Goal: Task Accomplishment & Management: Use online tool/utility

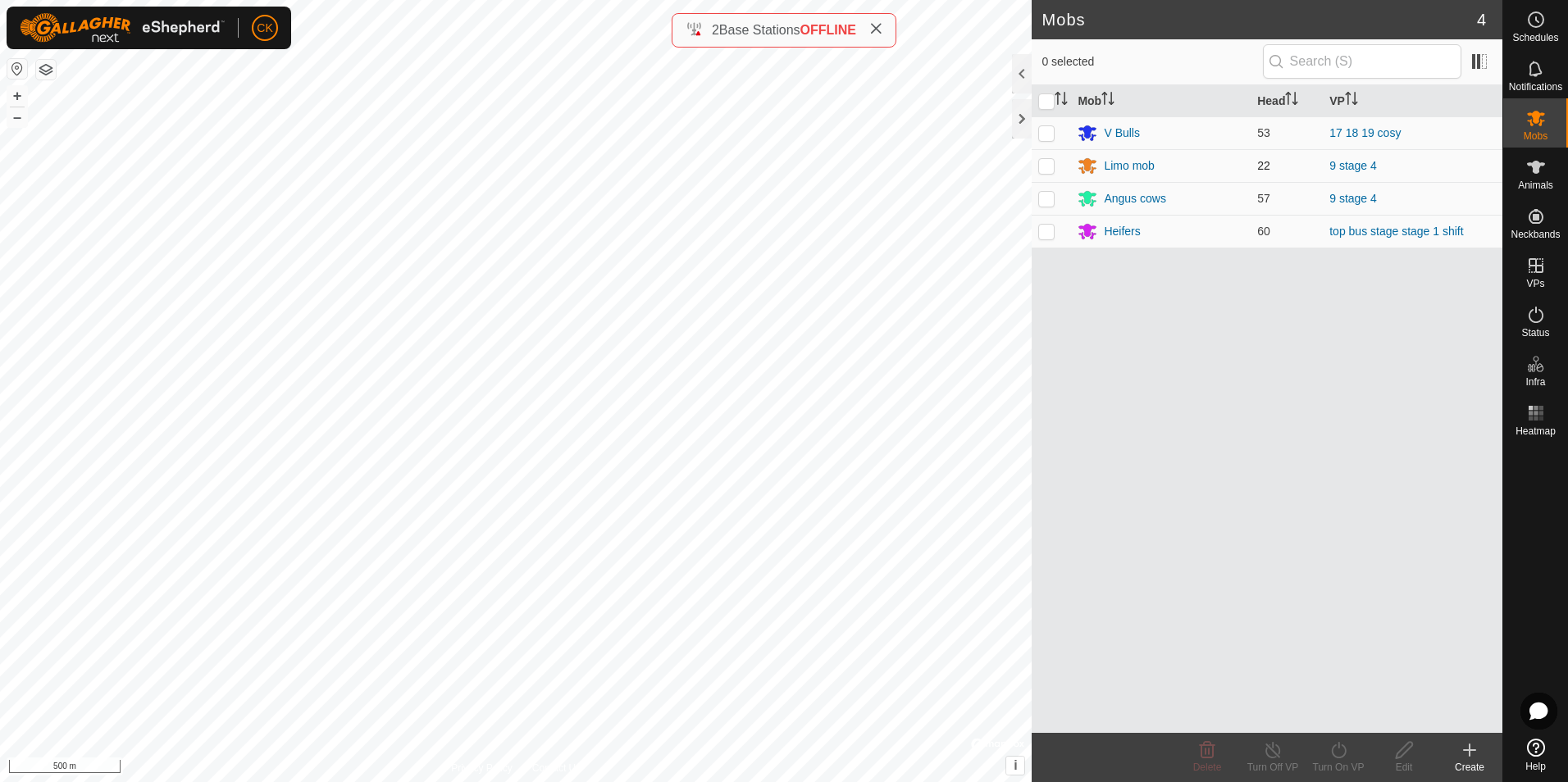
click at [1045, 165] on p-checkbox at bounding box center [1047, 166] width 17 height 13
checkbox input "true"
click at [1042, 202] on p-checkbox at bounding box center [1047, 199] width 17 height 13
checkbox input "true"
click at [1343, 753] on icon at bounding box center [1339, 749] width 21 height 20
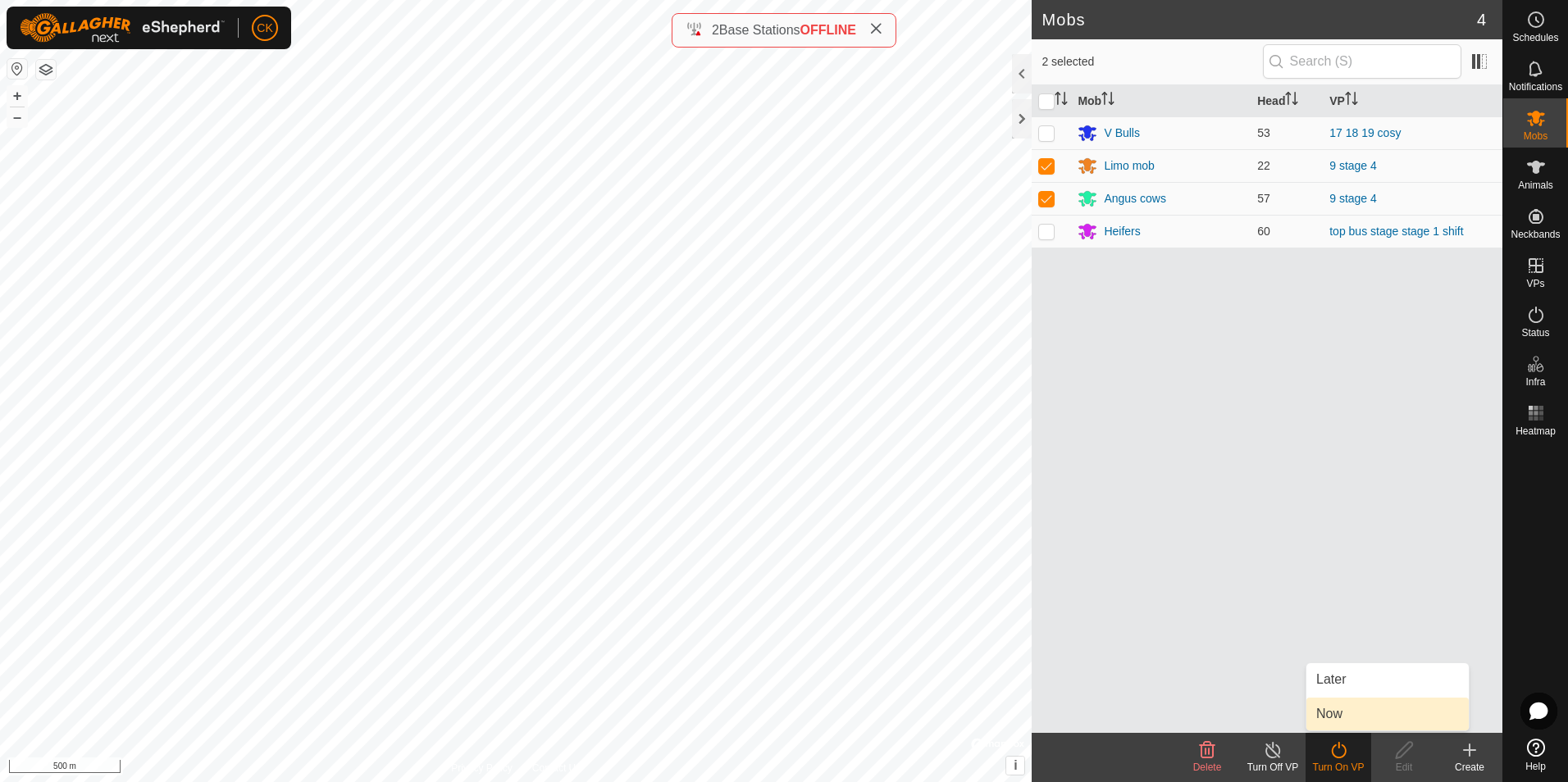
click at [1345, 721] on link "Now" at bounding box center [1387, 714] width 162 height 33
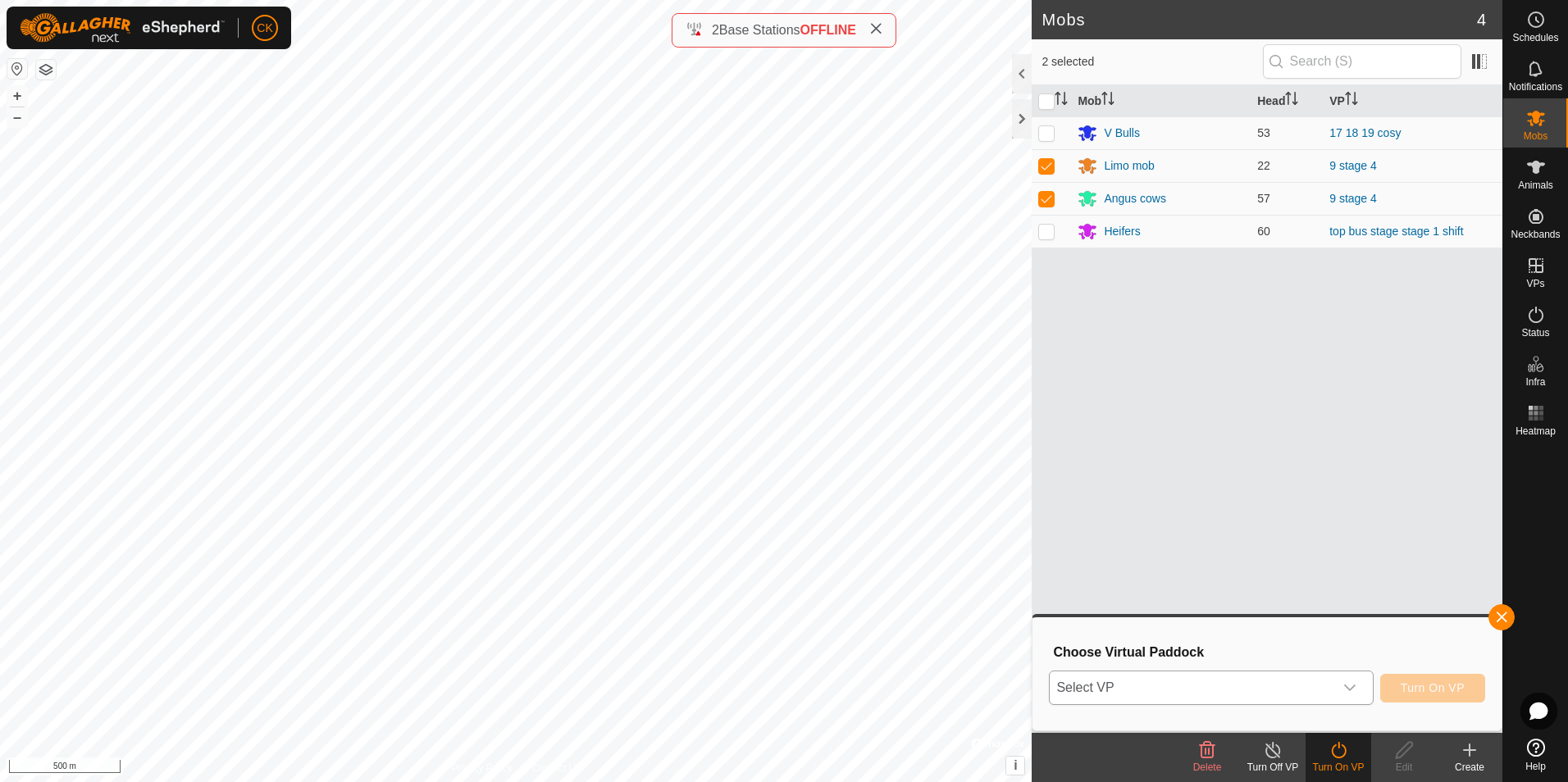
click at [1353, 689] on icon "dropdown trigger" at bounding box center [1350, 688] width 13 height 13
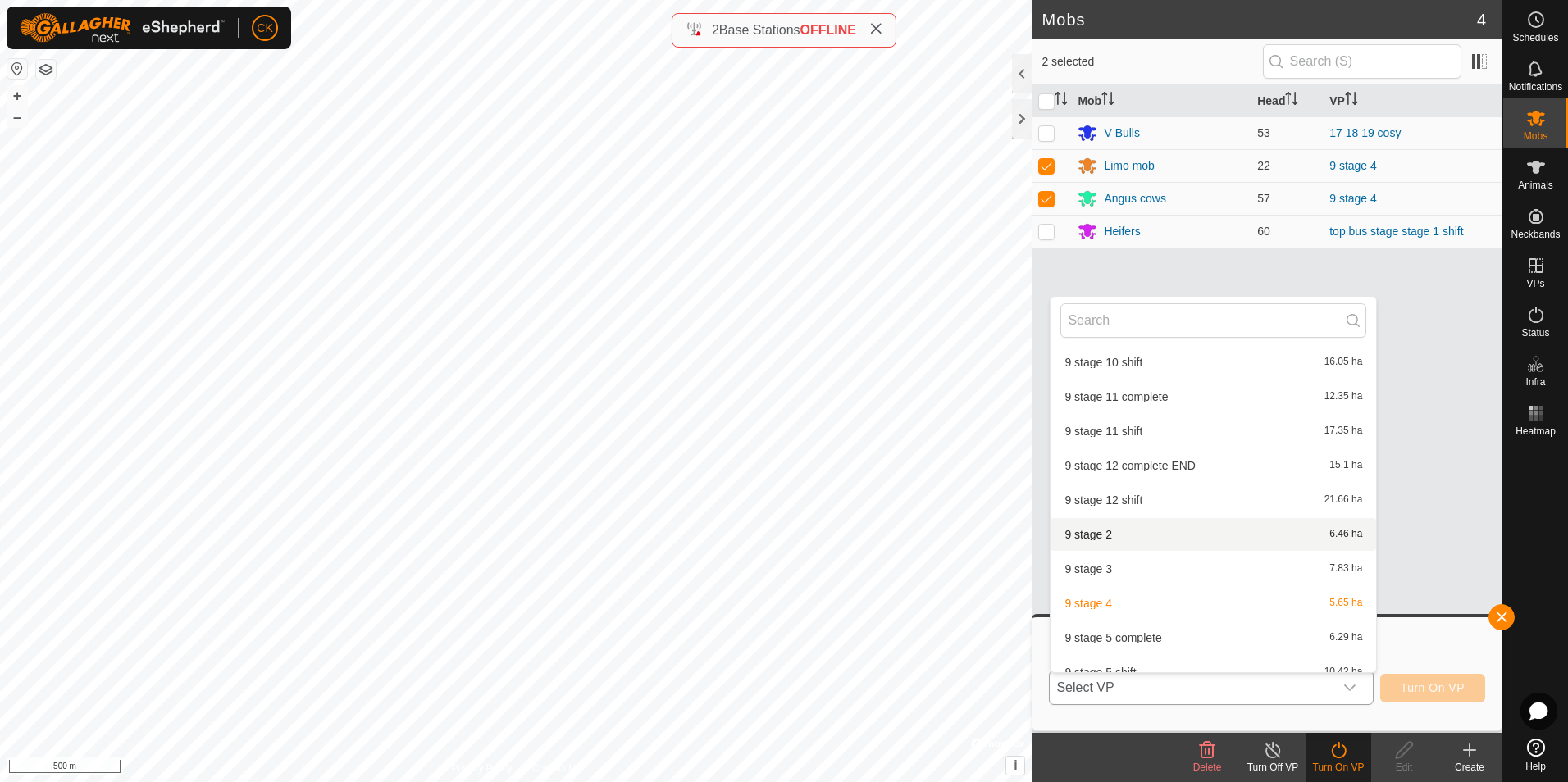
scroll to position [428, 0]
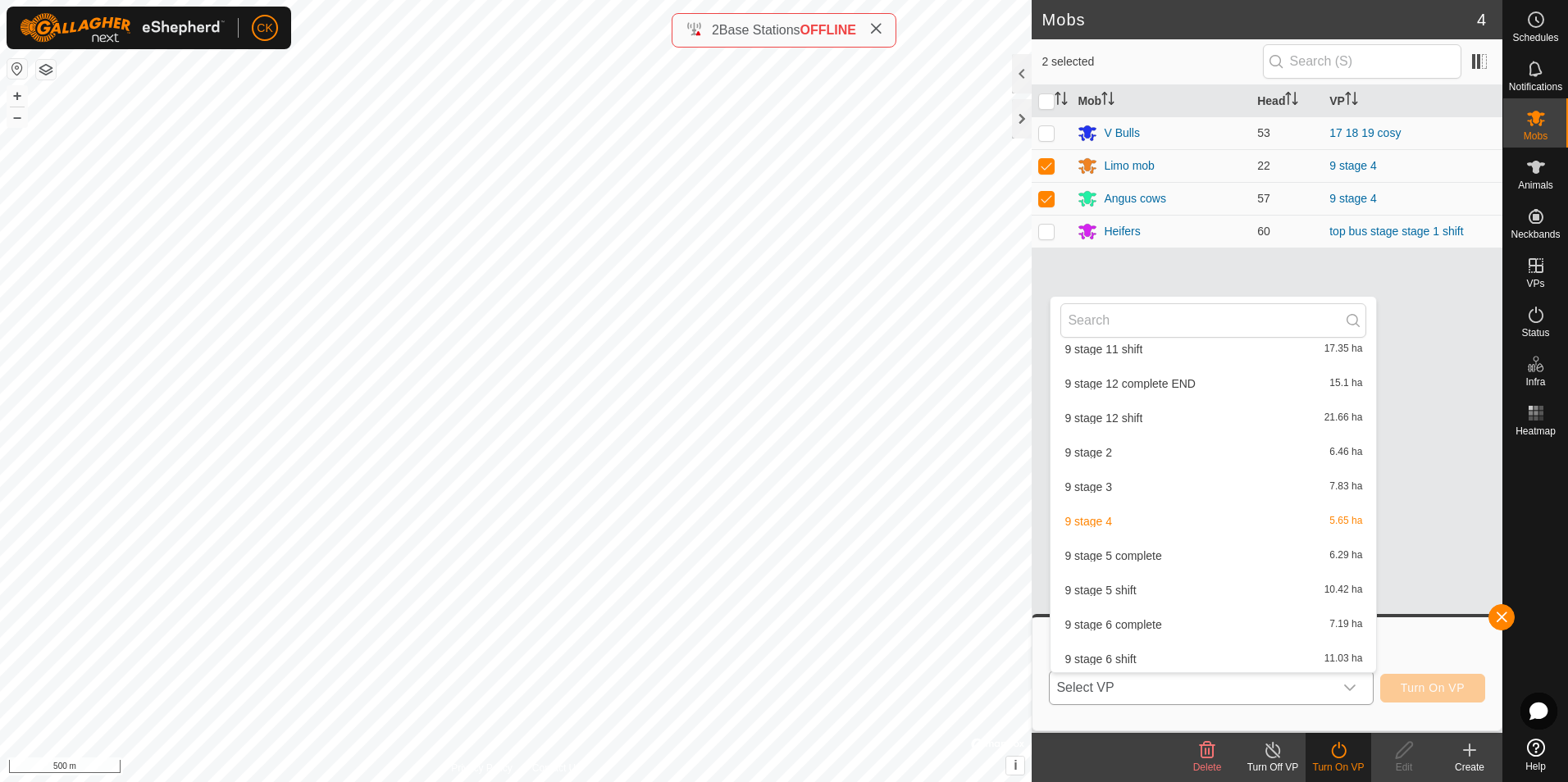
click at [1155, 584] on li "9 stage 5 shift 10.42 ha" at bounding box center [1213, 590] width 325 height 33
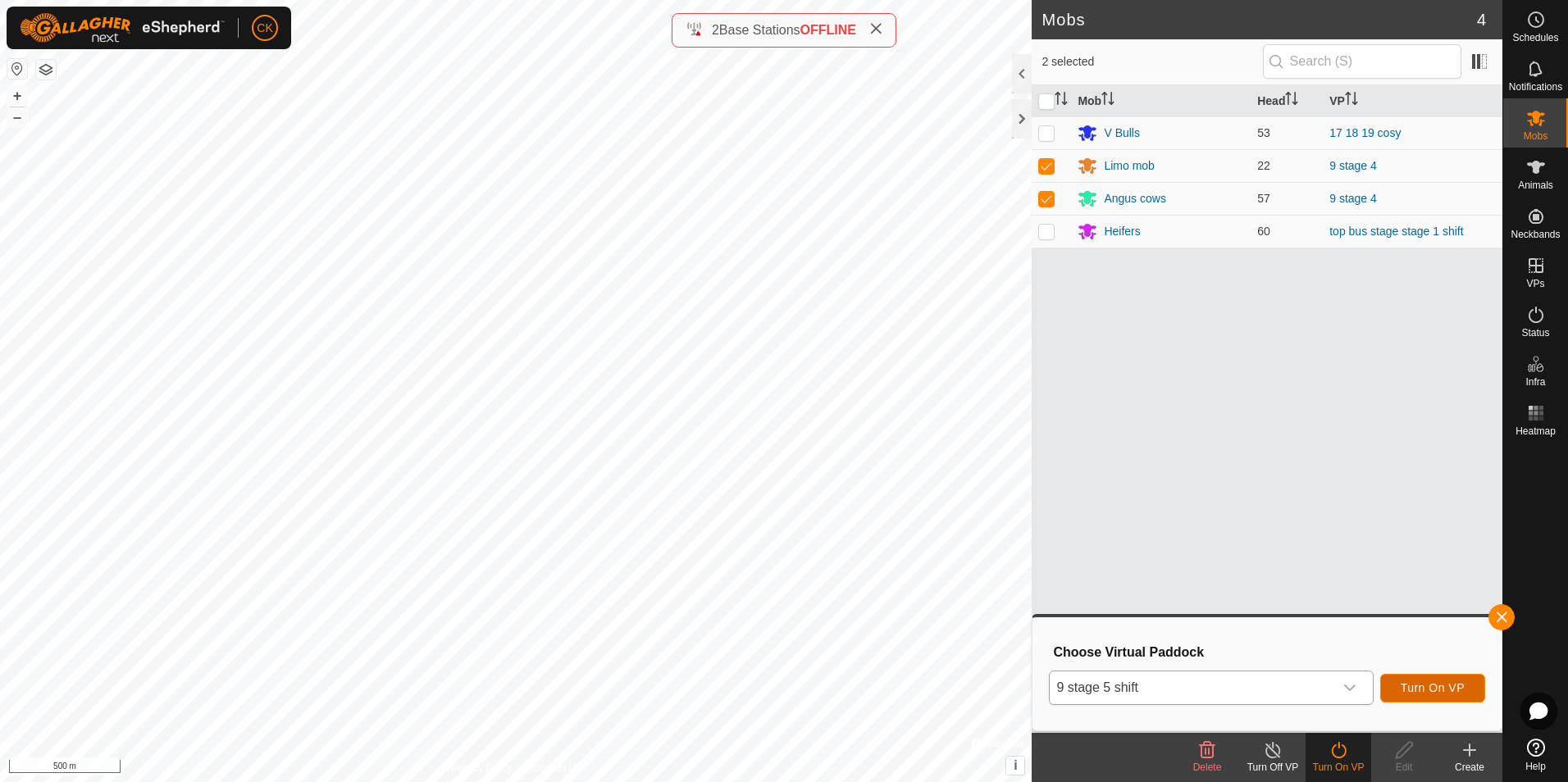
click at [1433, 682] on span "Turn On VP" at bounding box center [1432, 688] width 64 height 13
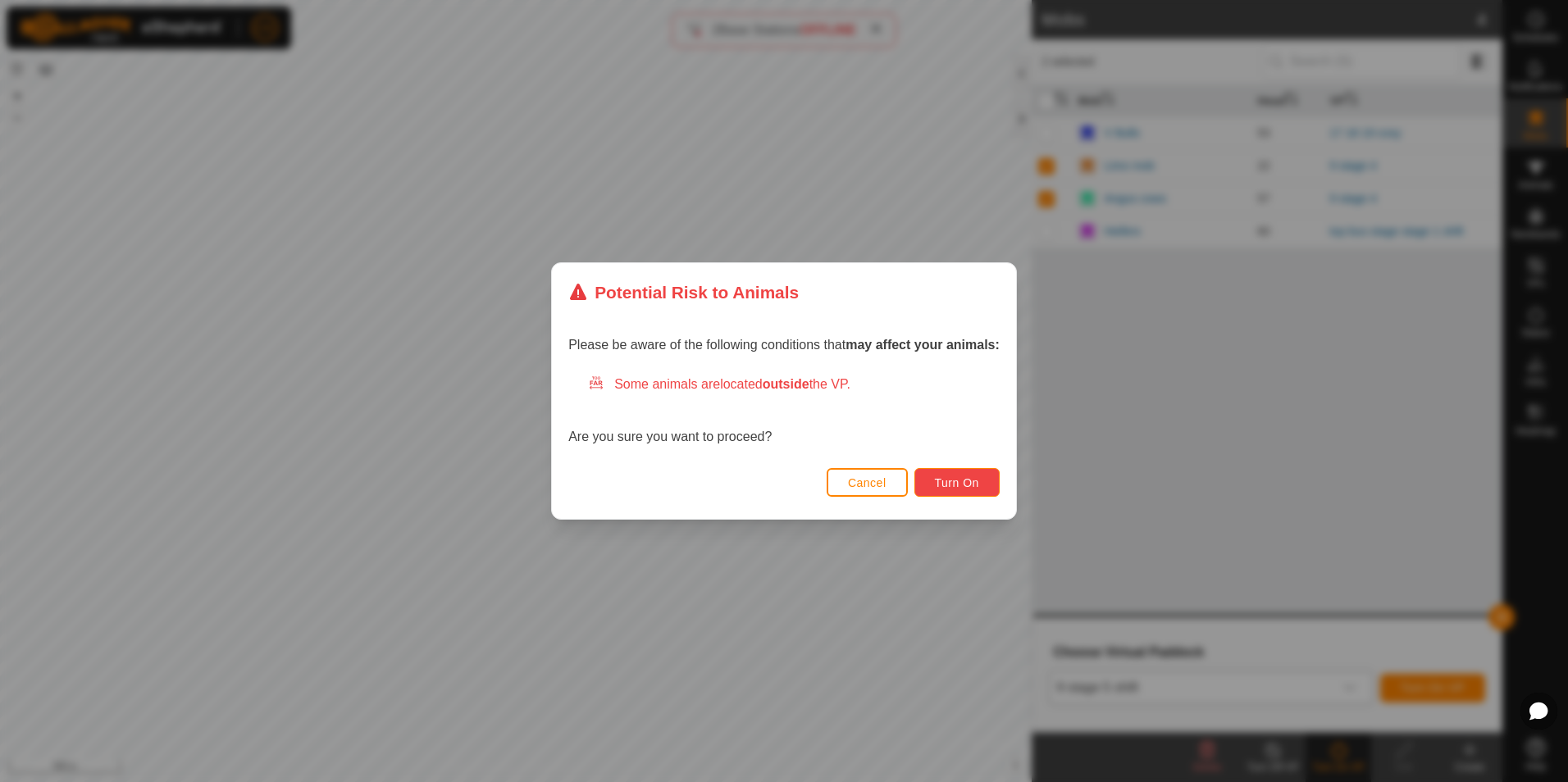
click at [971, 481] on span "Turn On" at bounding box center [957, 483] width 45 height 13
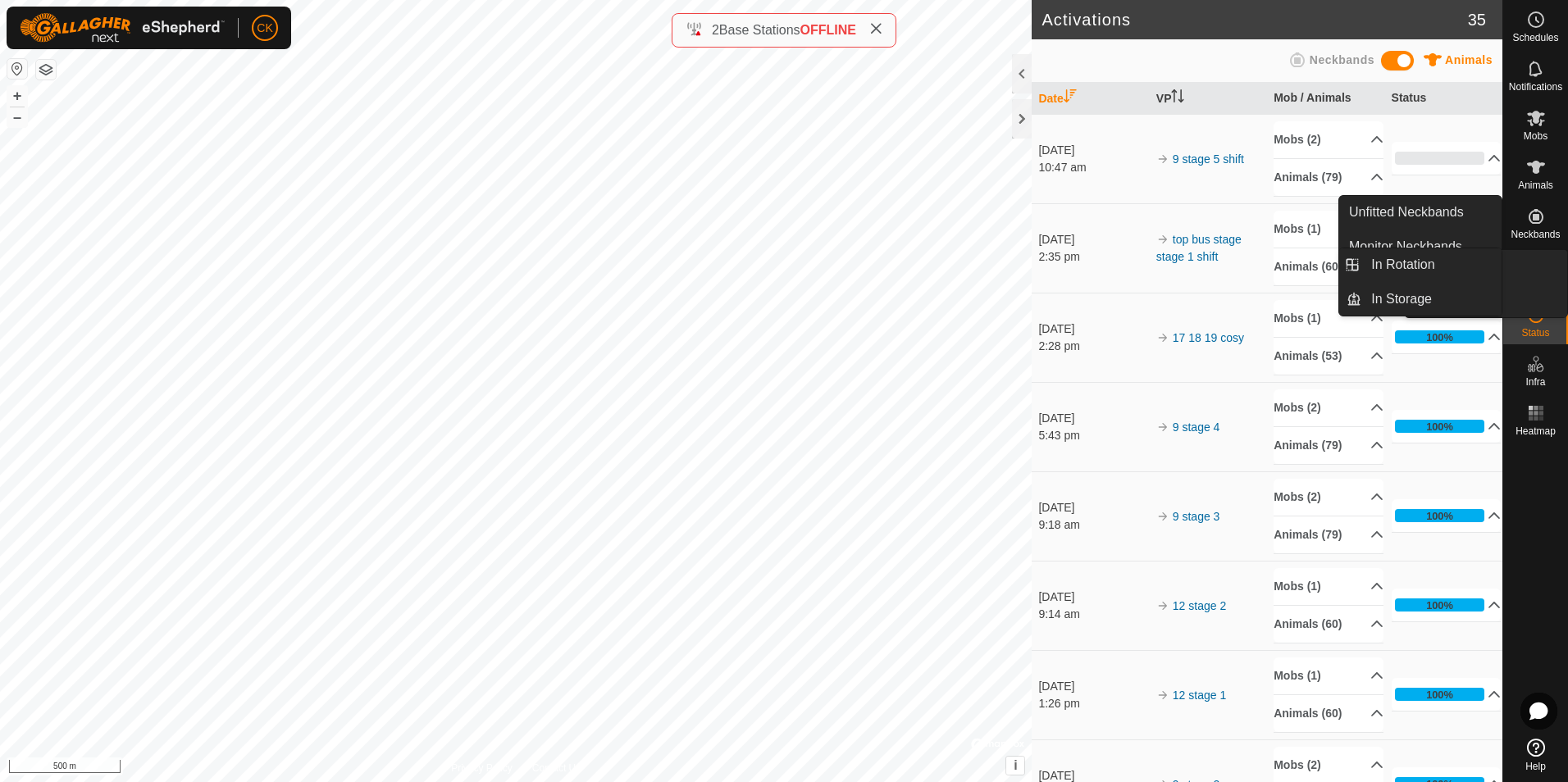
click at [1534, 274] on icon at bounding box center [1535, 265] width 20 height 20
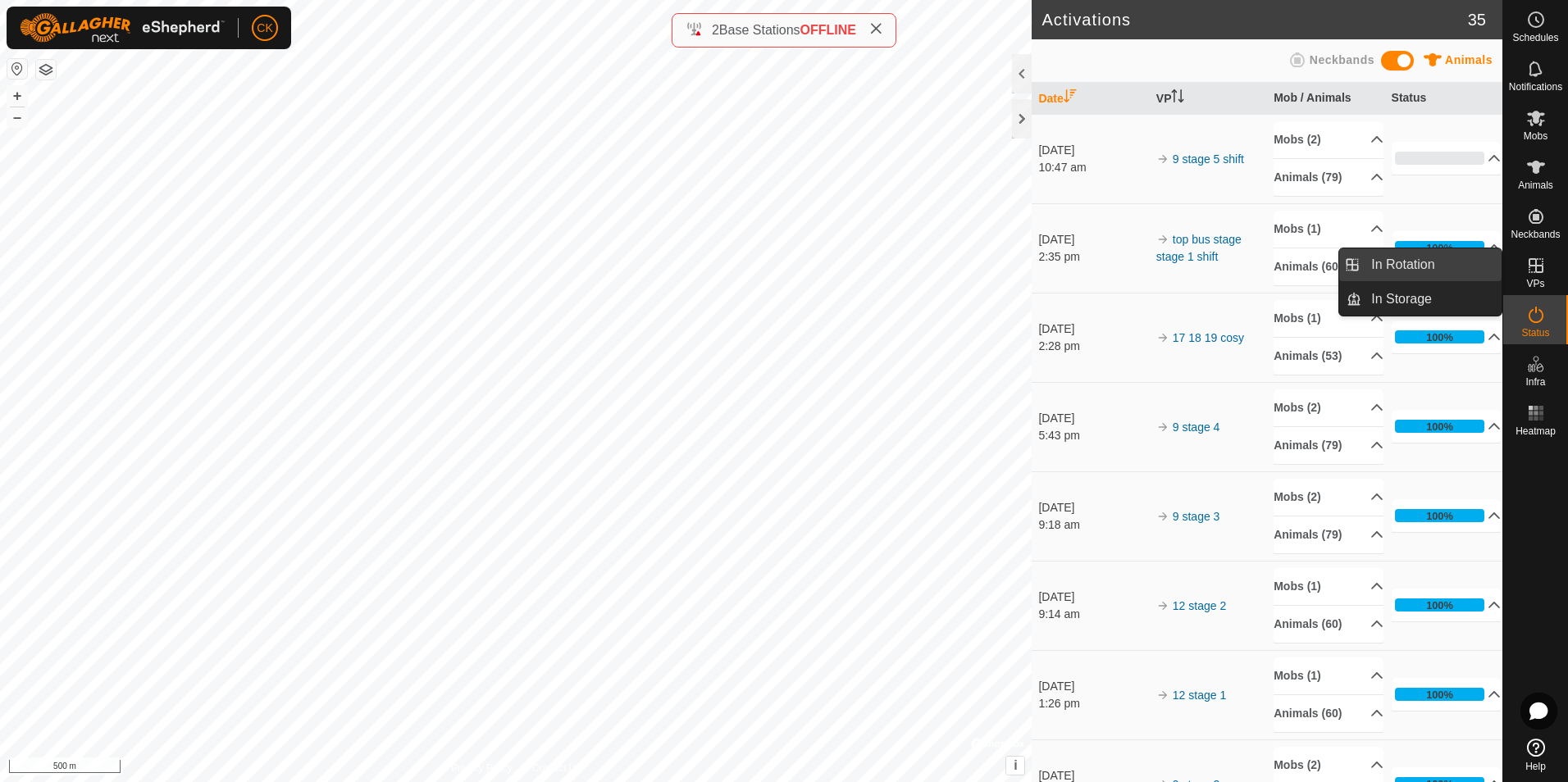
click at [1430, 272] on link "In Rotation" at bounding box center [1431, 265] width 140 height 33
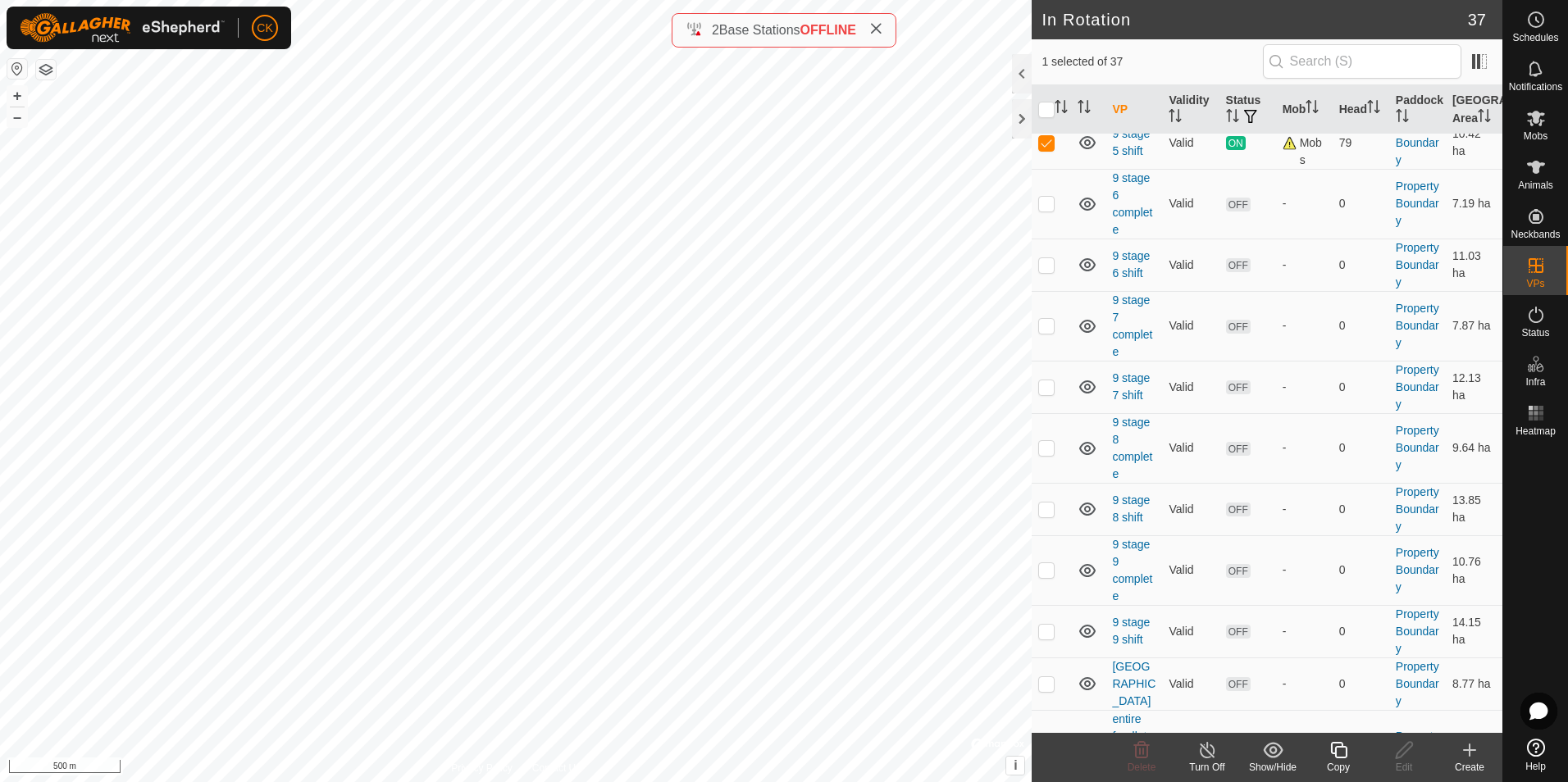
scroll to position [1066, 0]
click at [1043, 85] on p-checkbox at bounding box center [1047, 78] width 17 height 13
checkbox input "true"
click at [1052, 146] on p-checkbox at bounding box center [1047, 140] width 17 height 13
checkbox input "false"
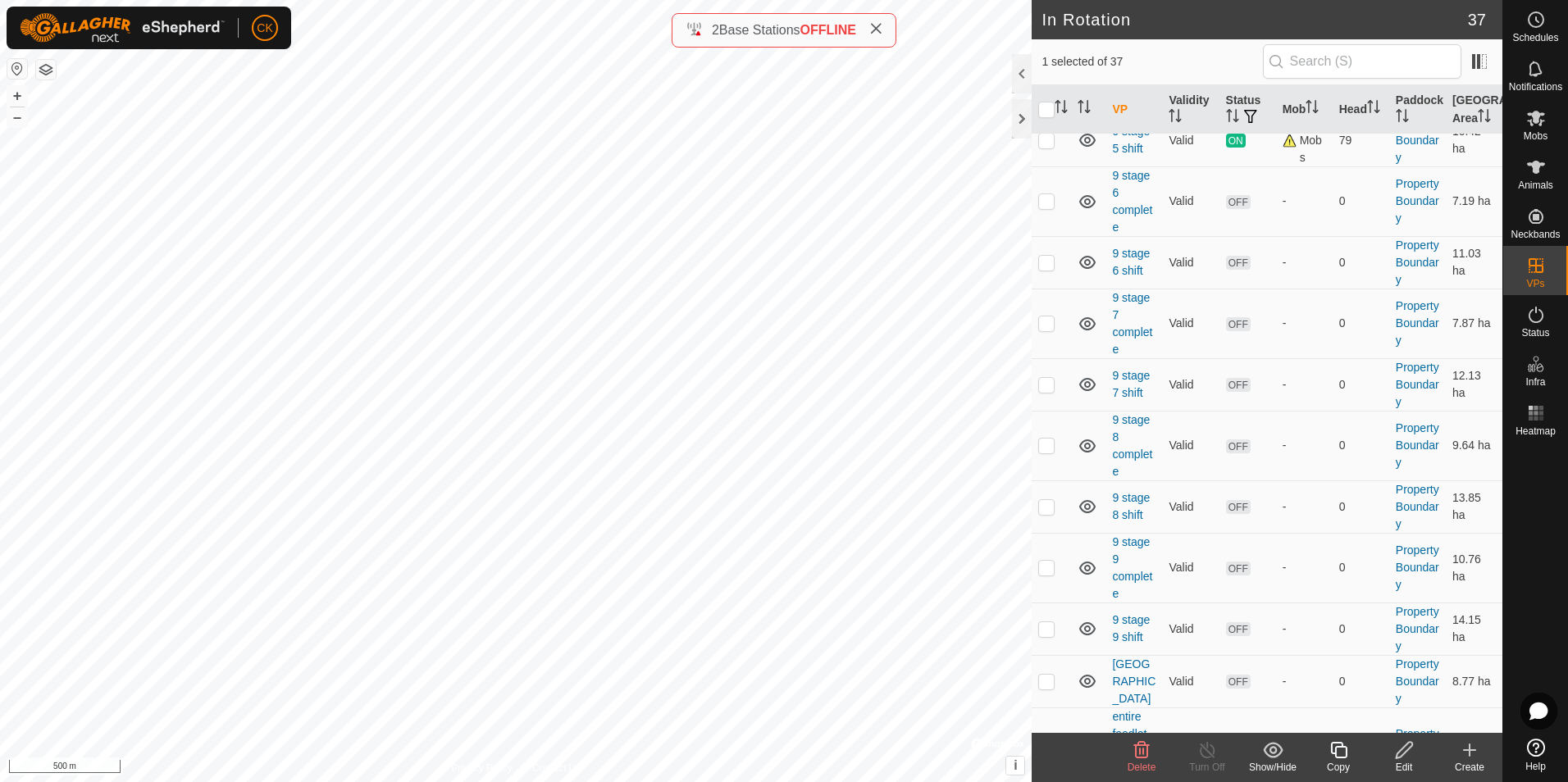
click at [1046, 85] on p-checkbox at bounding box center [1047, 78] width 17 height 13
checkbox input "false"
click at [1052, 269] on p-checkbox at bounding box center [1047, 262] width 17 height 13
checkbox input "true"
click at [1048, 208] on p-checkbox at bounding box center [1047, 200] width 17 height 13
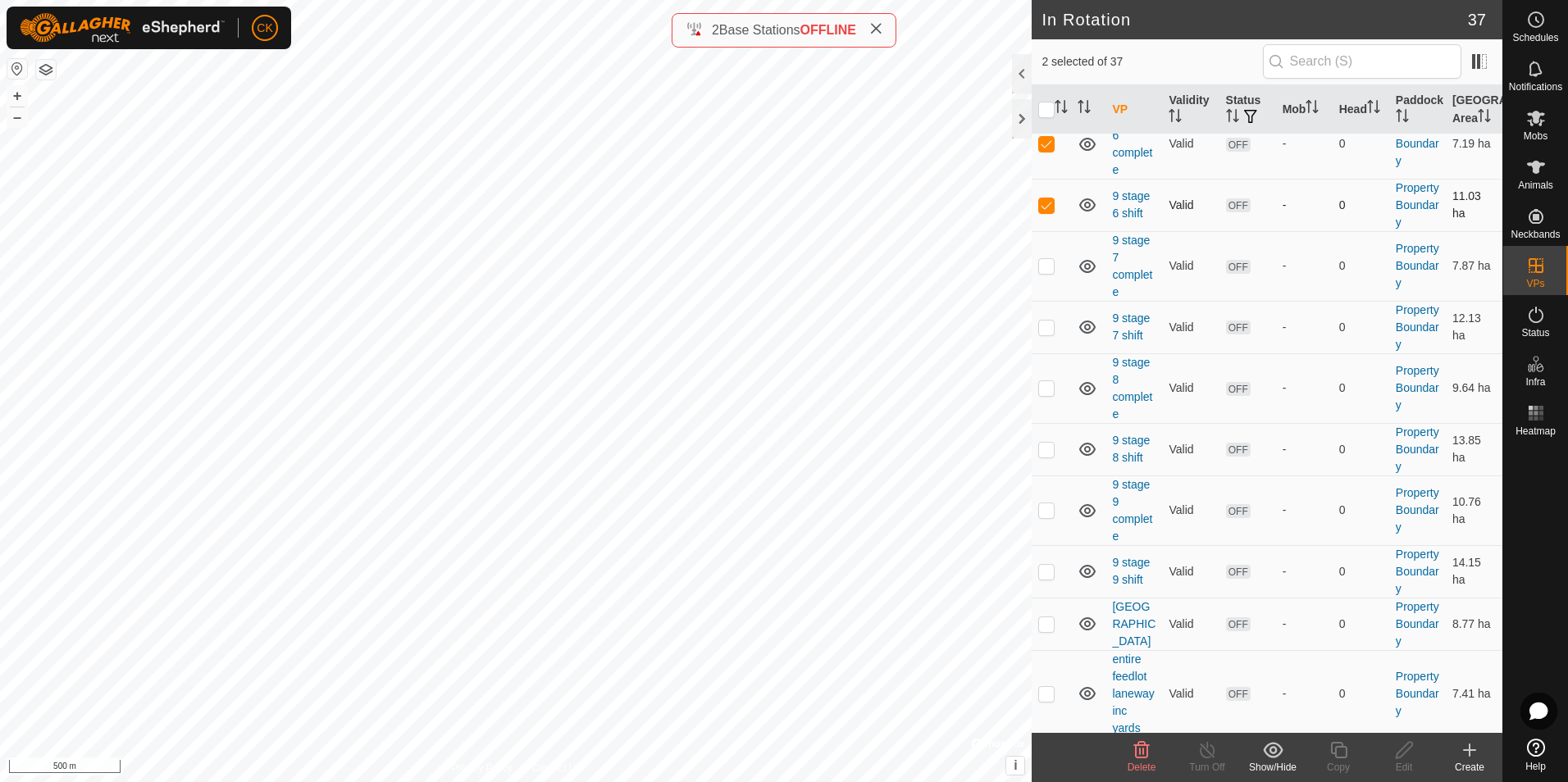
scroll to position [1148, 0]
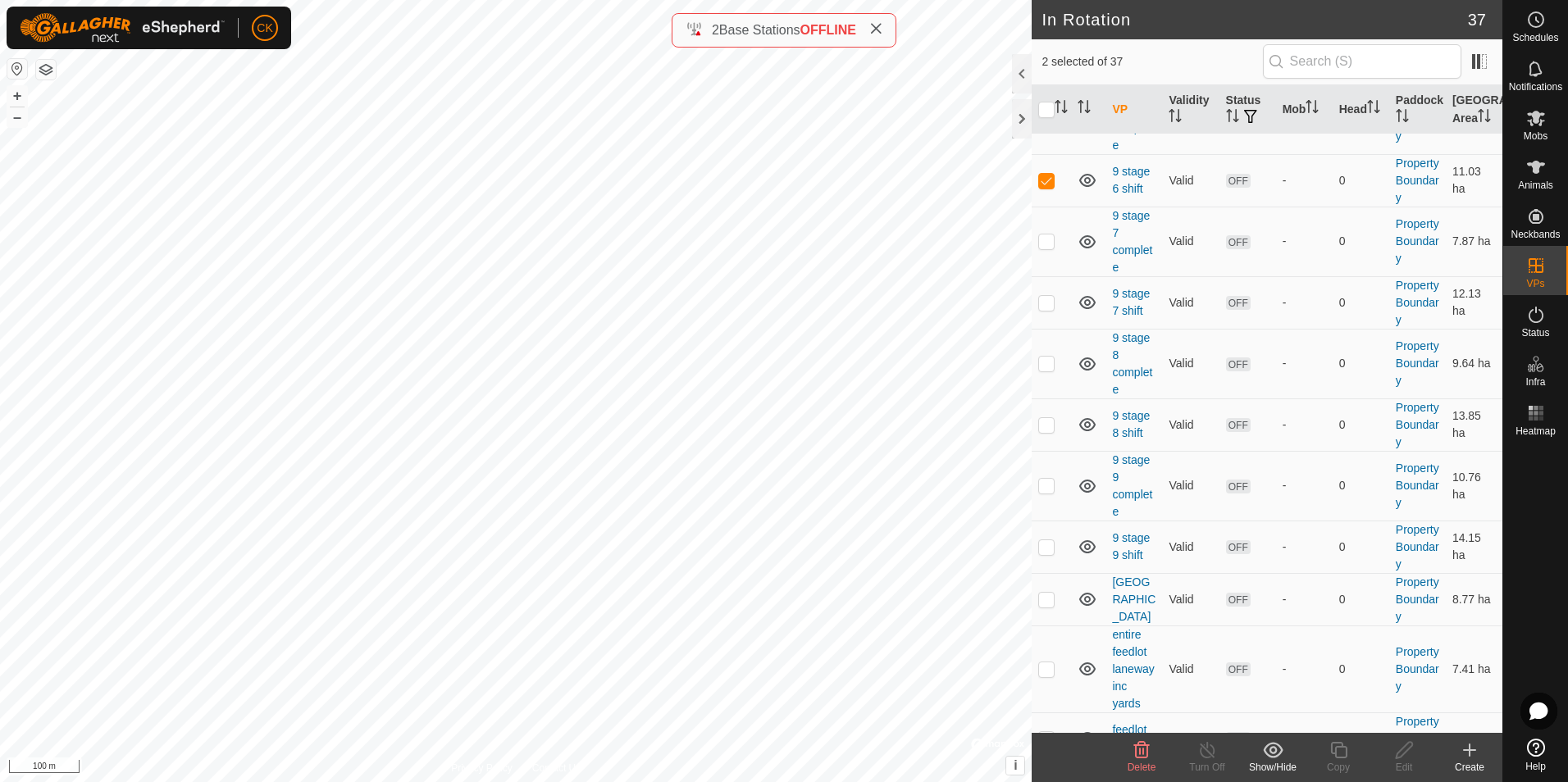
click at [1046, 126] on p-checkbox at bounding box center [1047, 119] width 17 height 13
checkbox input "false"
click at [1046, 187] on p-checkbox at bounding box center [1047, 180] width 17 height 13
checkbox input "false"
click at [1530, 68] on icon at bounding box center [1535, 68] width 13 height 16
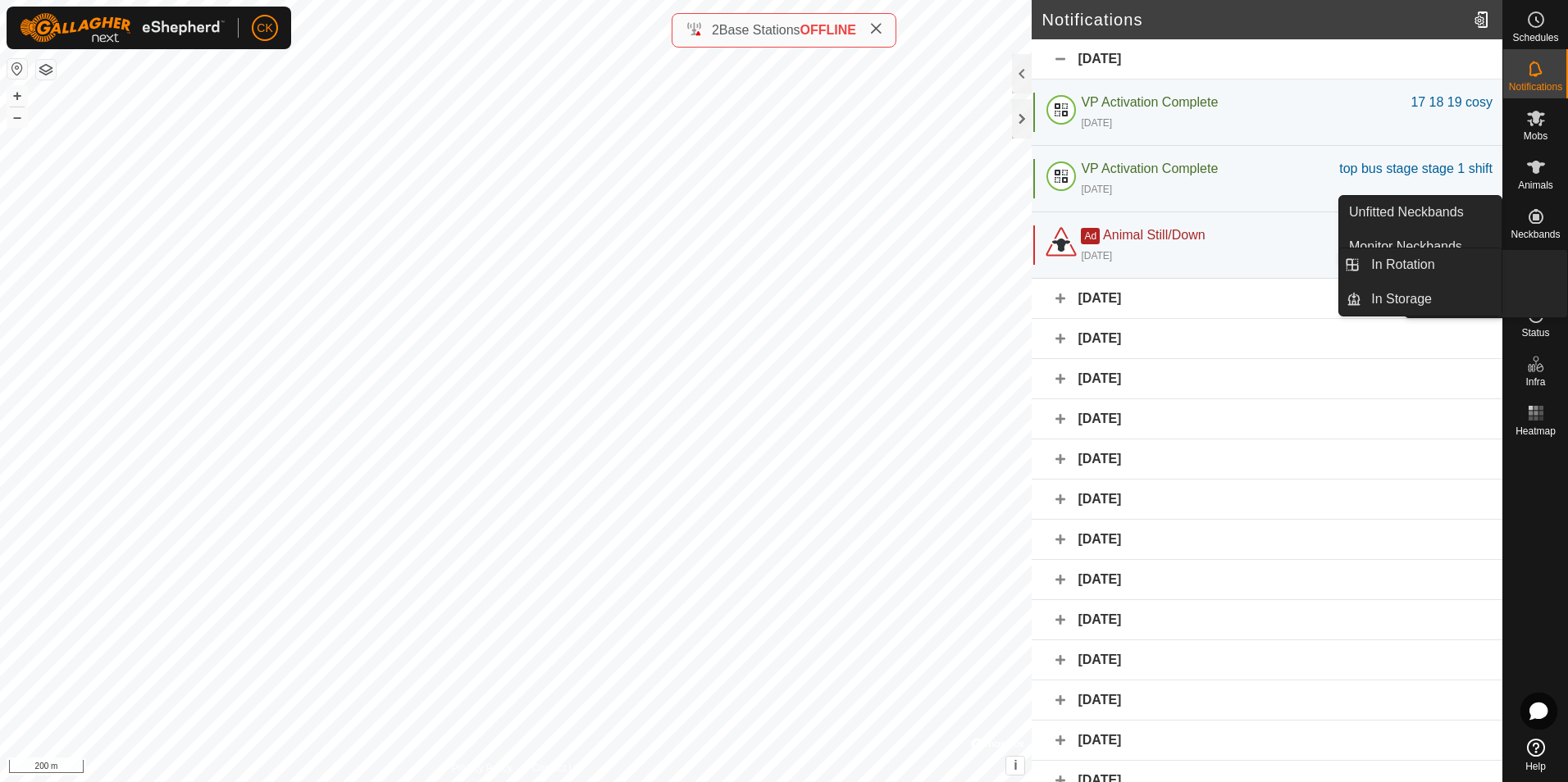
click at [1544, 317] on icon at bounding box center [1535, 314] width 20 height 20
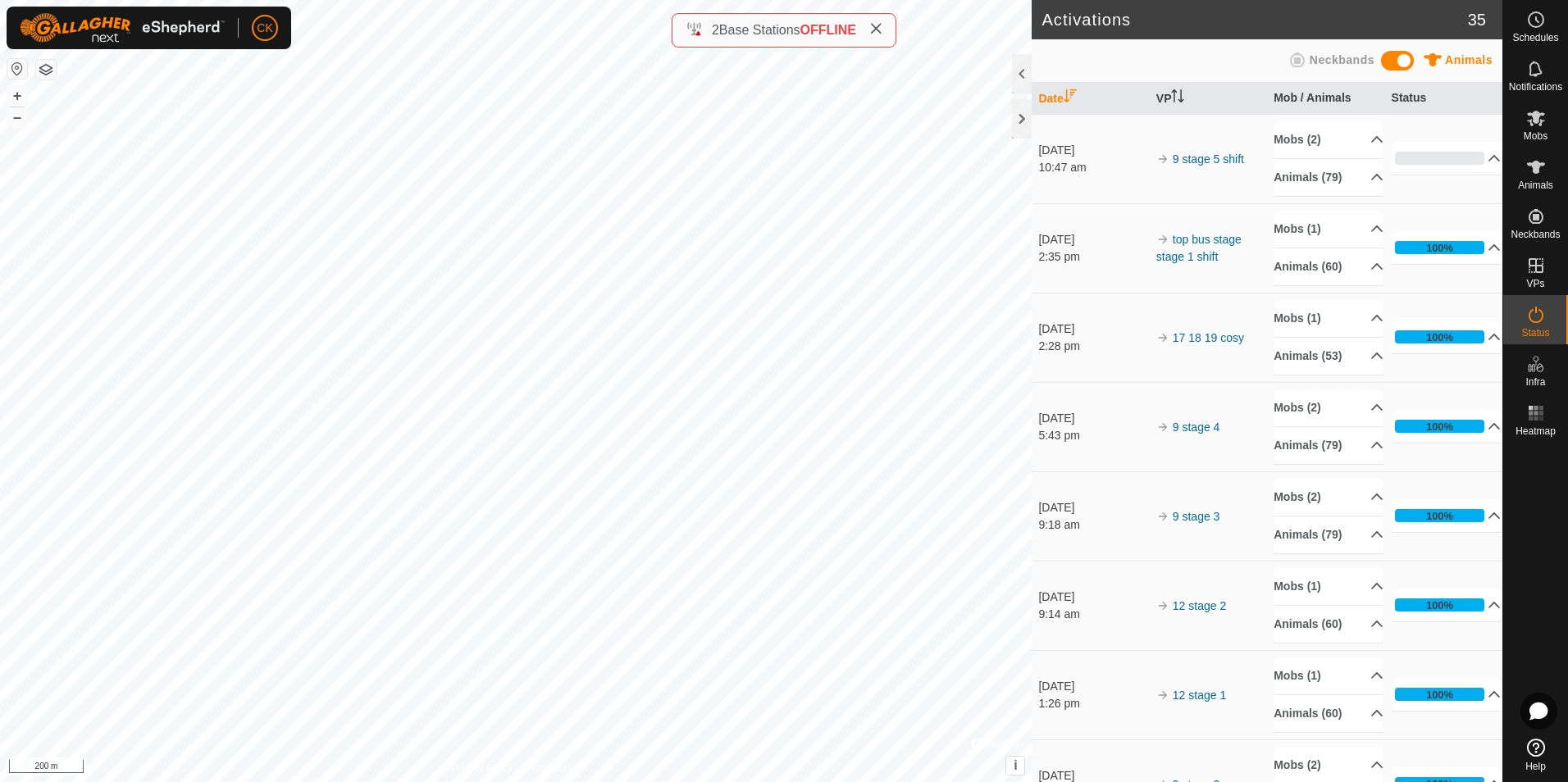
click at [1403, 58] on span at bounding box center [1396, 61] width 33 height 20
click at [1392, 59] on span at bounding box center [1396, 61] width 33 height 20
click at [1471, 158] on p-accordion-header "0%" at bounding box center [1447, 158] width 110 height 33
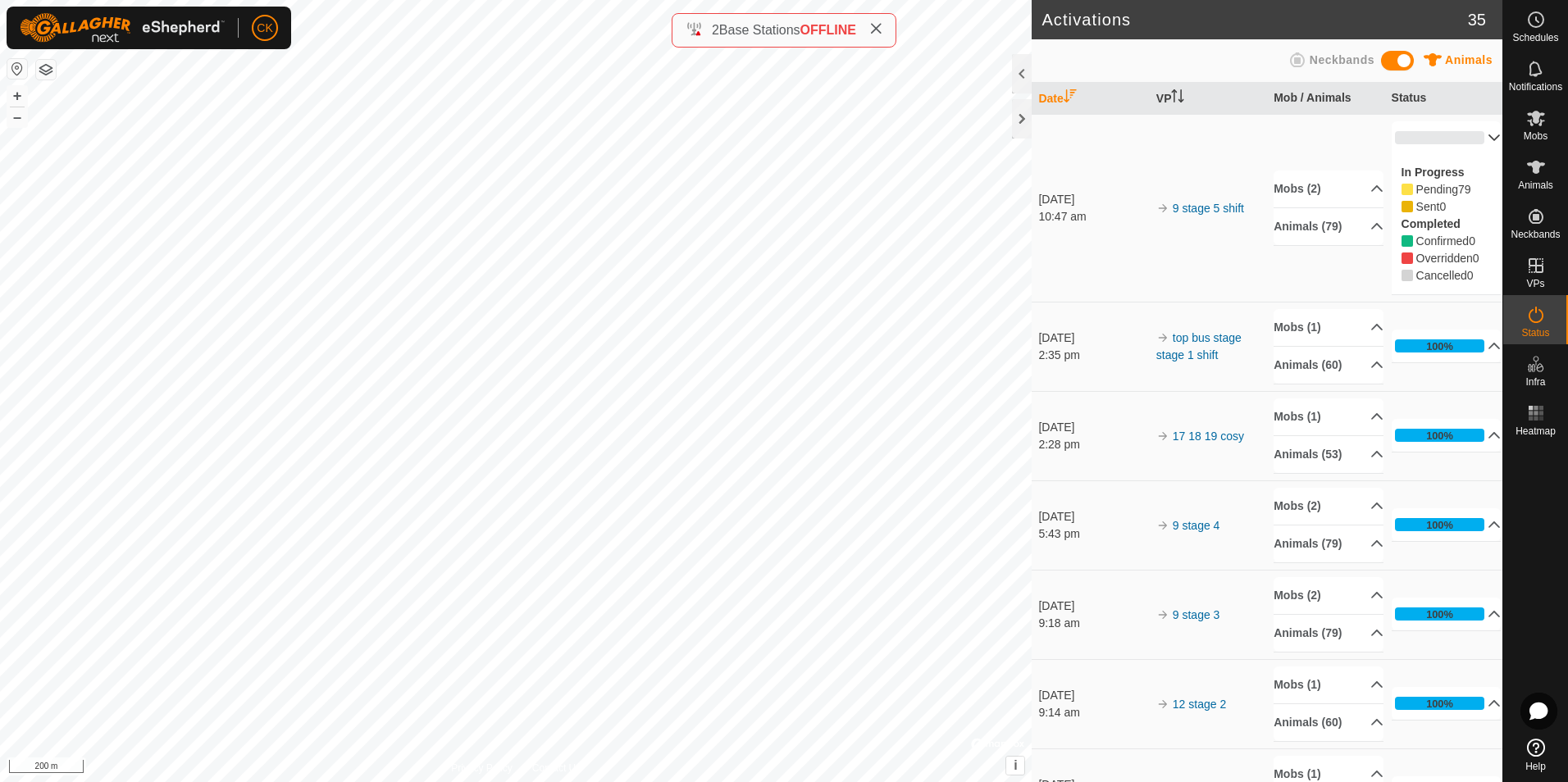
click at [1473, 131] on p-accordion-header "0%" at bounding box center [1447, 137] width 110 height 33
